Goal: Task Accomplishment & Management: Use online tool/utility

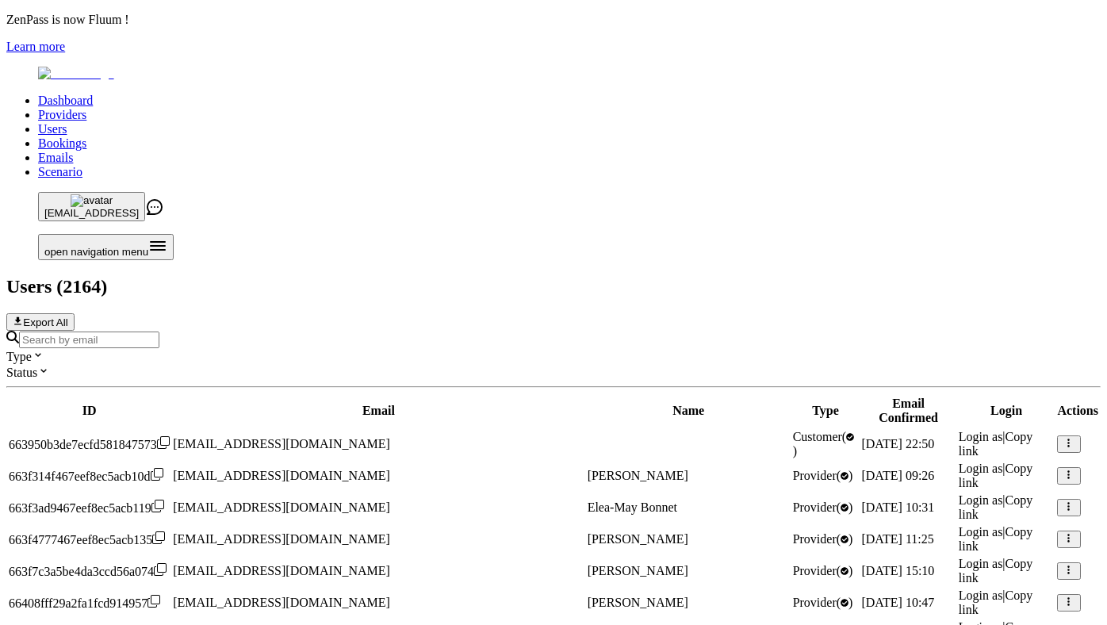
click at [159, 331] on input "Search by email" at bounding box center [89, 339] width 140 height 17
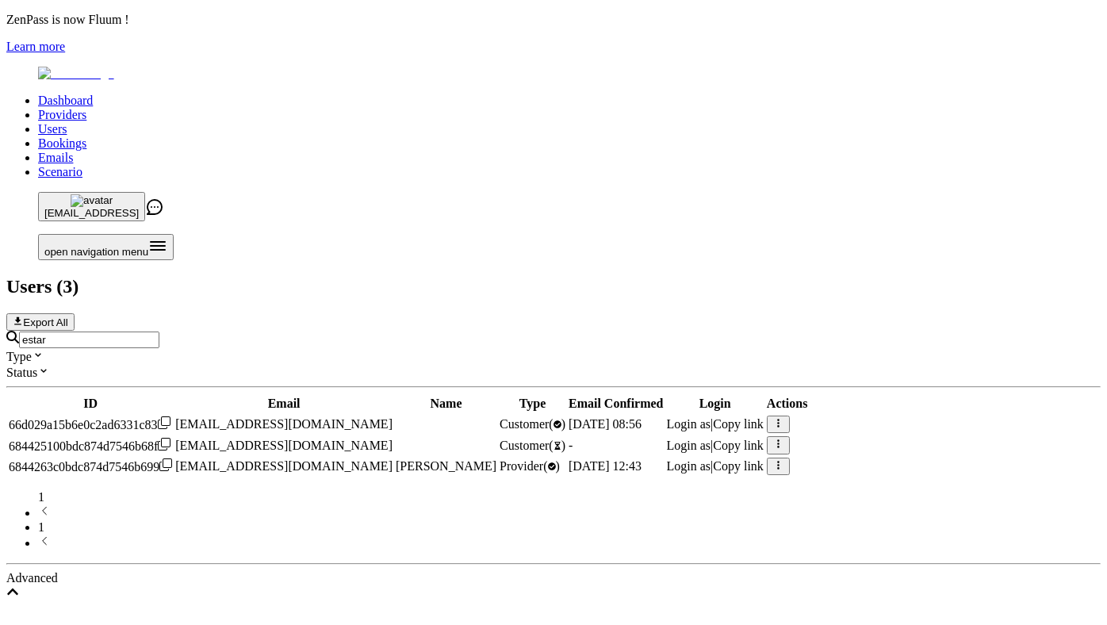
type input "estar"
click at [711, 459] on span "Login as" at bounding box center [689, 465] width 44 height 13
